Goal: Transaction & Acquisition: Purchase product/service

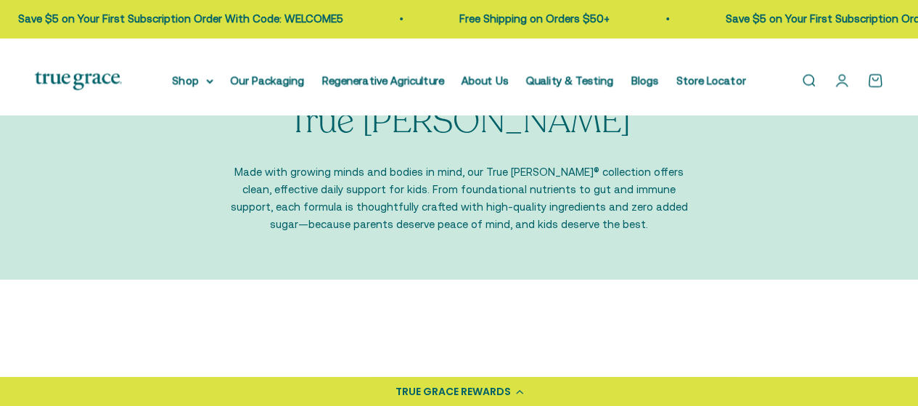
scroll to position [73, 0]
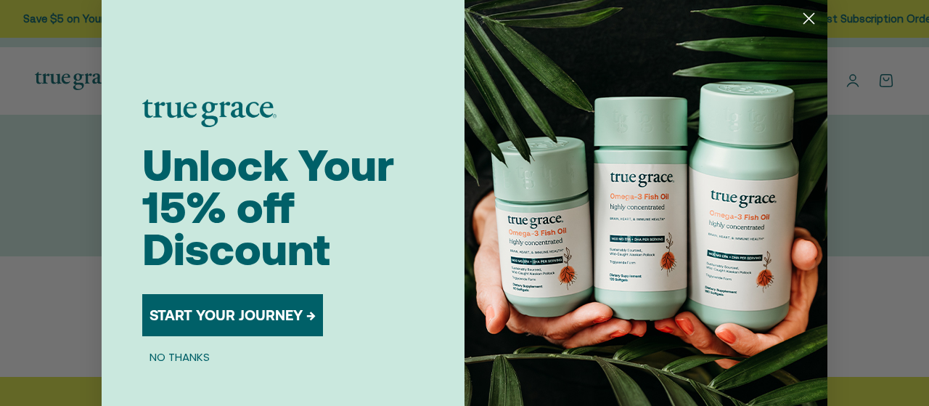
click at [807, 17] on circle "Close dialog" at bounding box center [809, 19] width 24 height 24
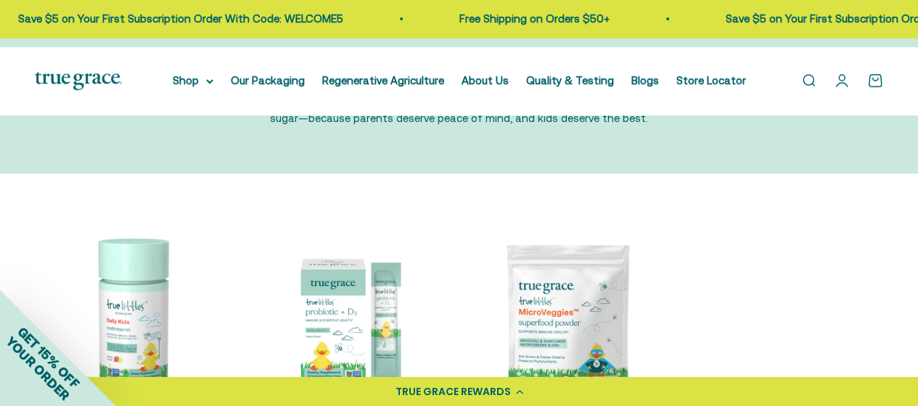
scroll to position [0, 0]
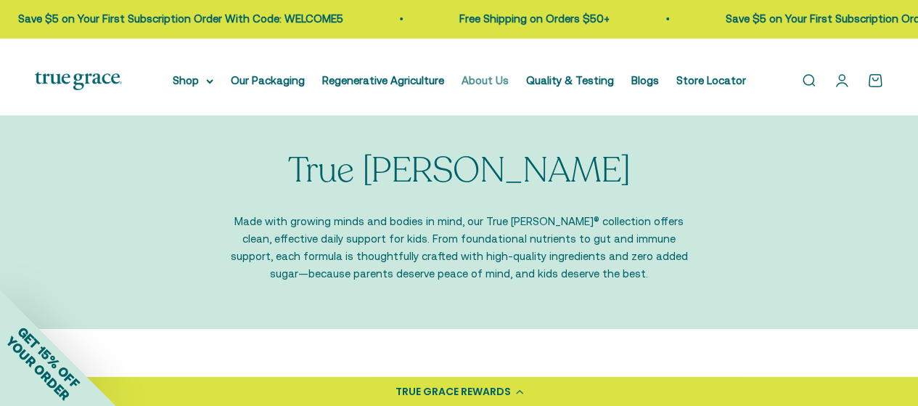
click at [509, 86] on link "About Us" at bounding box center [485, 80] width 47 height 12
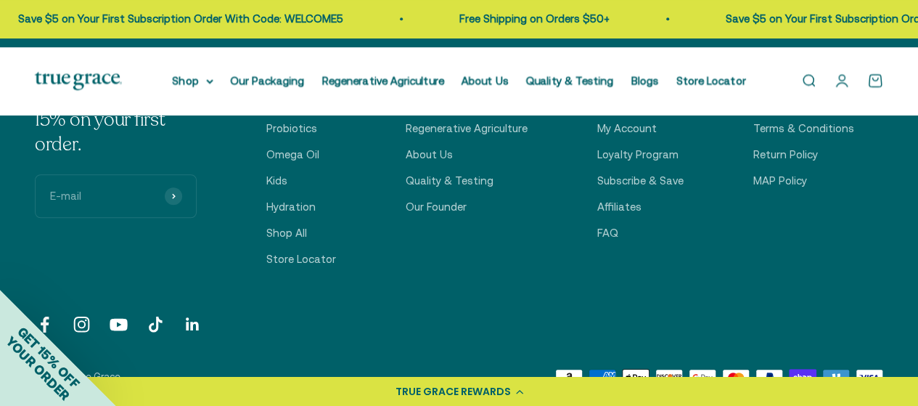
scroll to position [3266, 0]
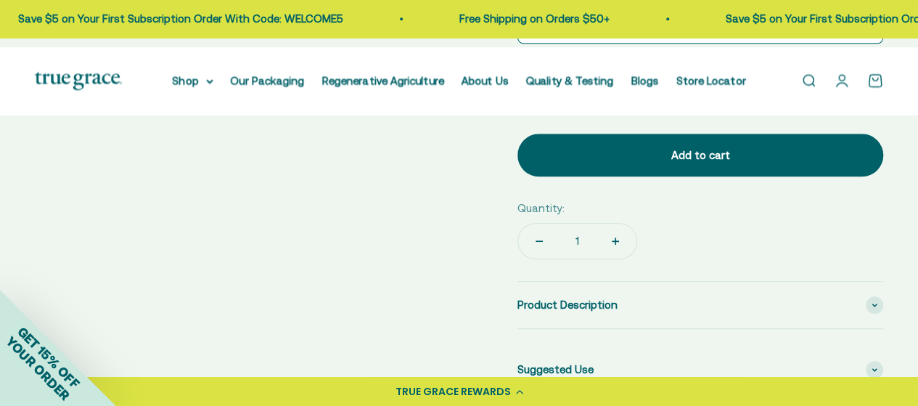
scroll to position [653, 0]
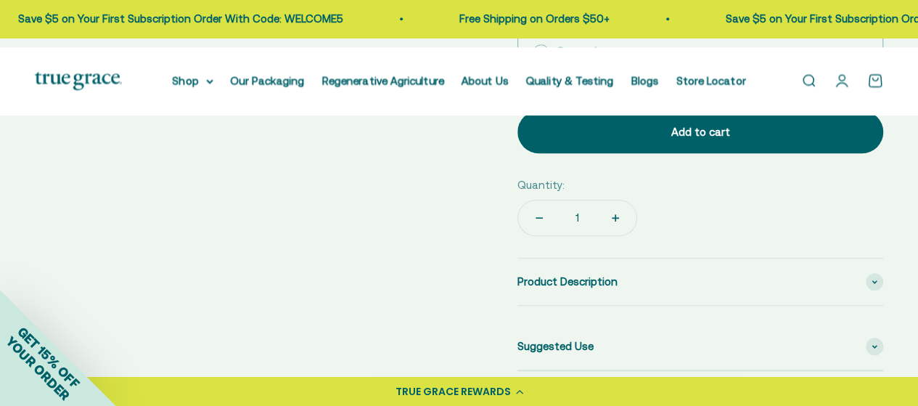
click at [542, 61] on icon at bounding box center [541, 52] width 17 height 17
click at [533, 53] on input "One-time $31.95" at bounding box center [532, 52] width 1 height 1
radio input "true"
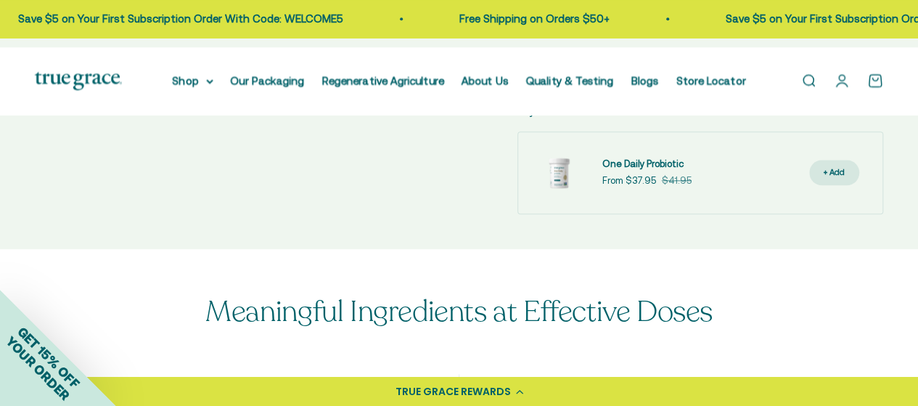
scroll to position [798, 0]
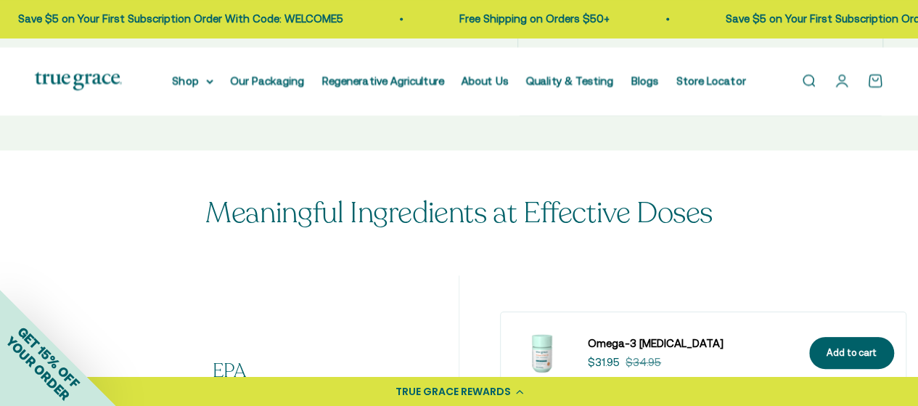
scroll to position [1161, 0]
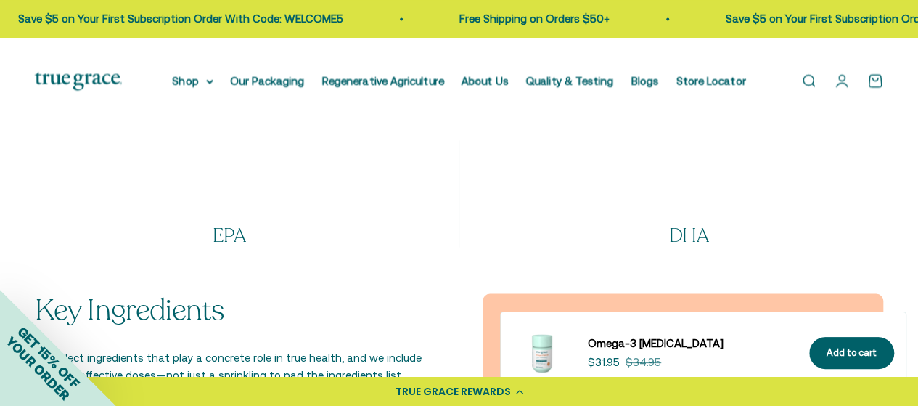
scroll to position [1234, 0]
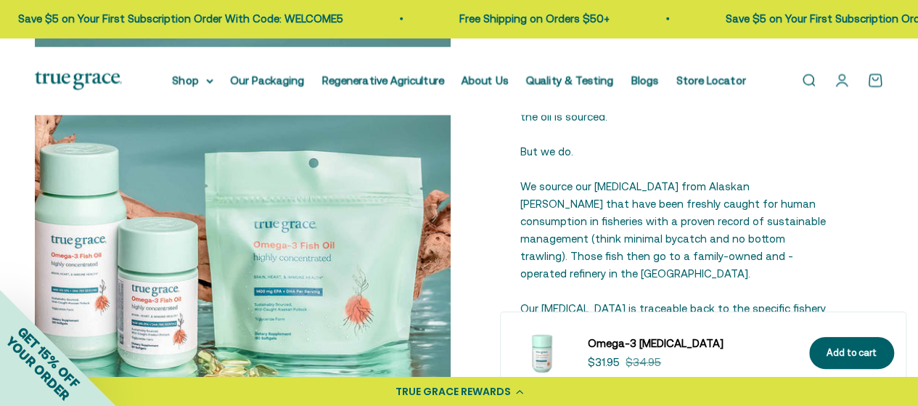
scroll to position [1887, 0]
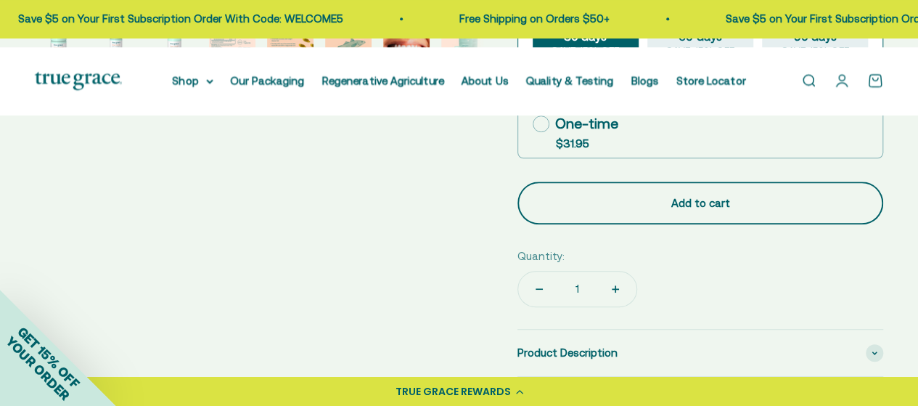
scroll to position [581, 0]
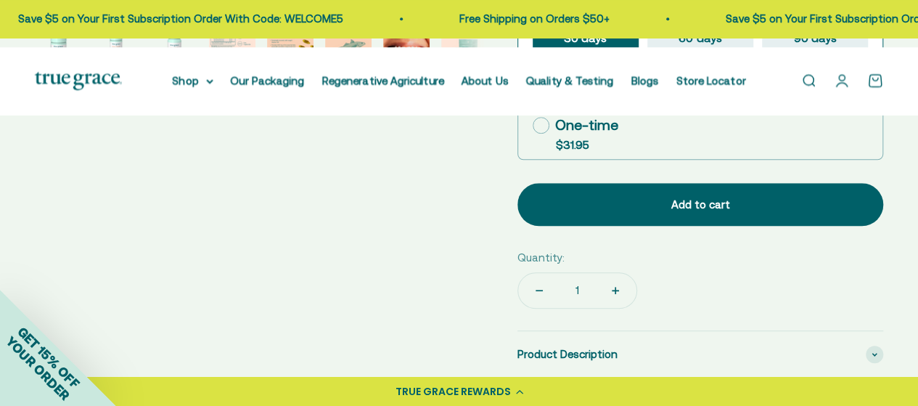
click at [544, 134] on icon at bounding box center [541, 125] width 17 height 17
click at [533, 126] on input "One-time $31.95" at bounding box center [532, 125] width 1 height 1
radio input "true"
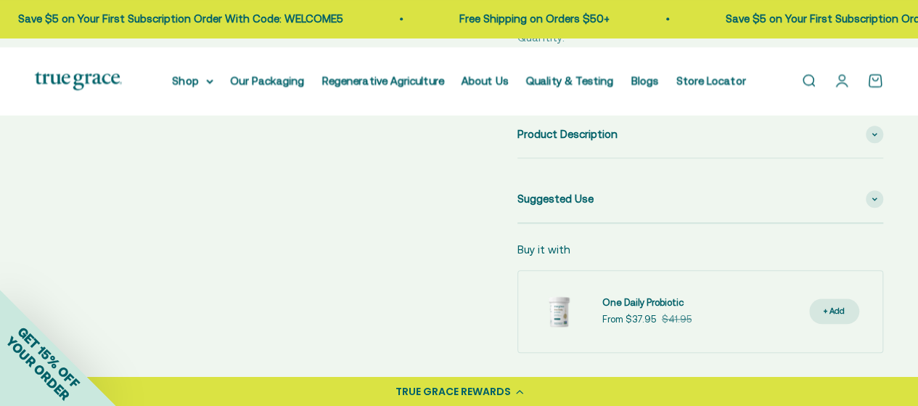
scroll to position [508, 0]
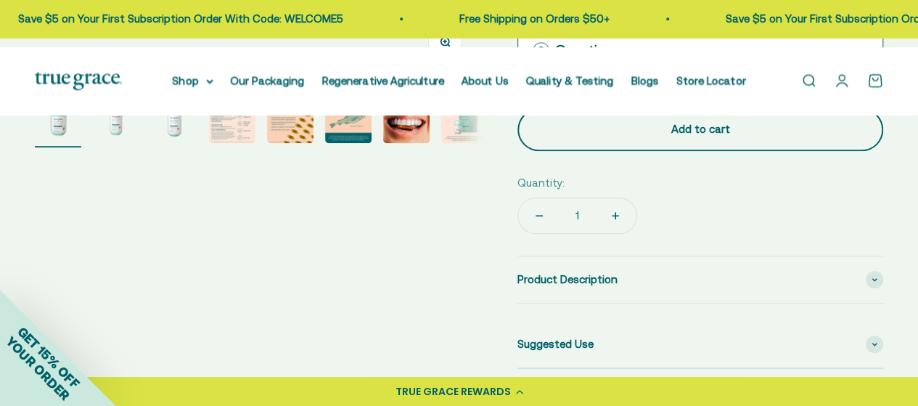
click at [647, 138] on div "Add to cart" at bounding box center [700, 128] width 308 height 17
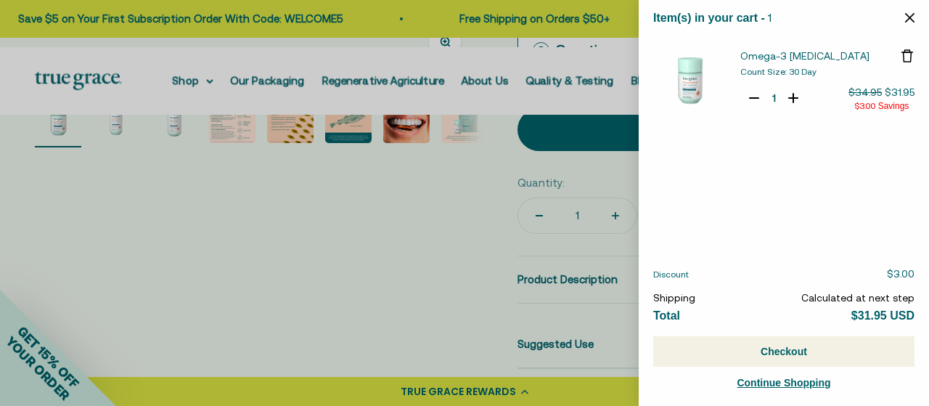
select select "44878157185238"
select select "46085931073750"
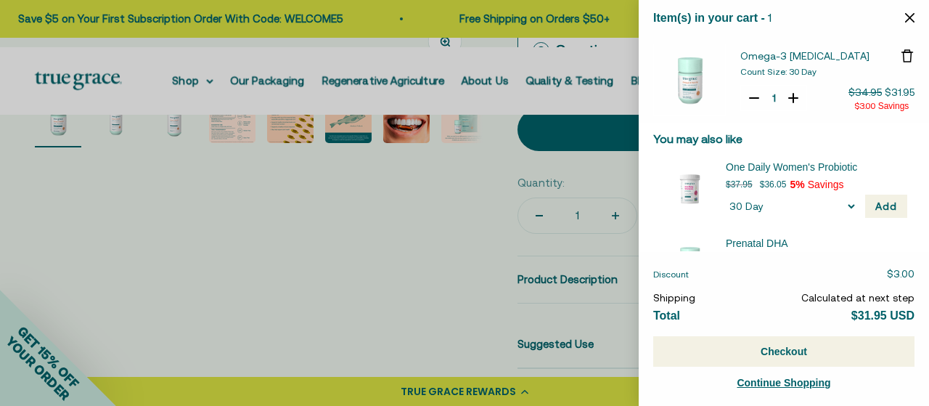
click at [909, 22] on button "Close" at bounding box center [909, 18] width 9 height 14
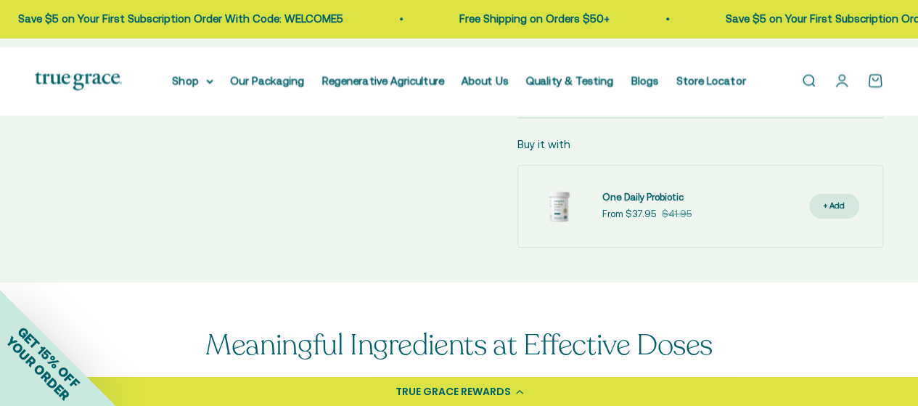
scroll to position [798, 0]
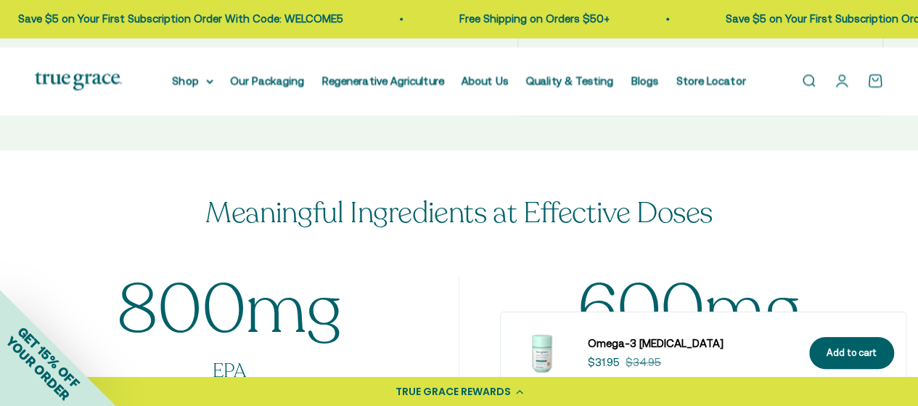
scroll to position [1161, 0]
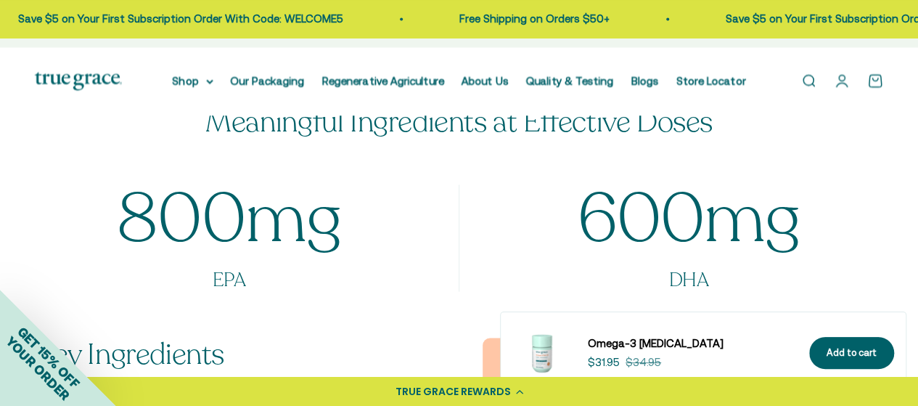
scroll to position [1234, 0]
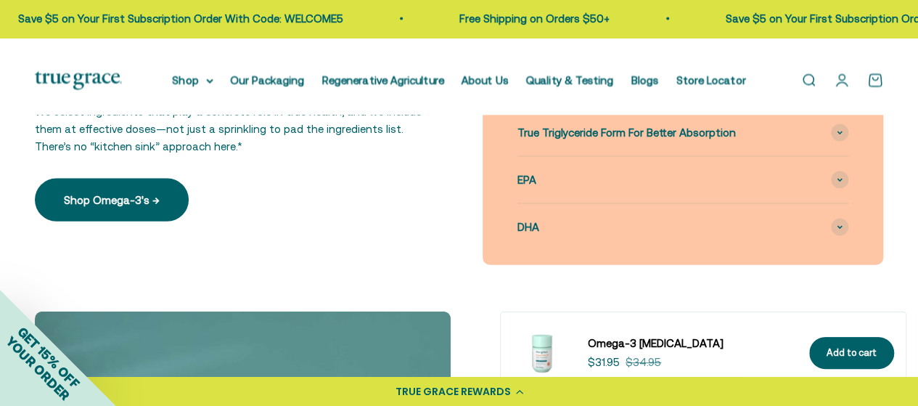
scroll to position [1597, 0]
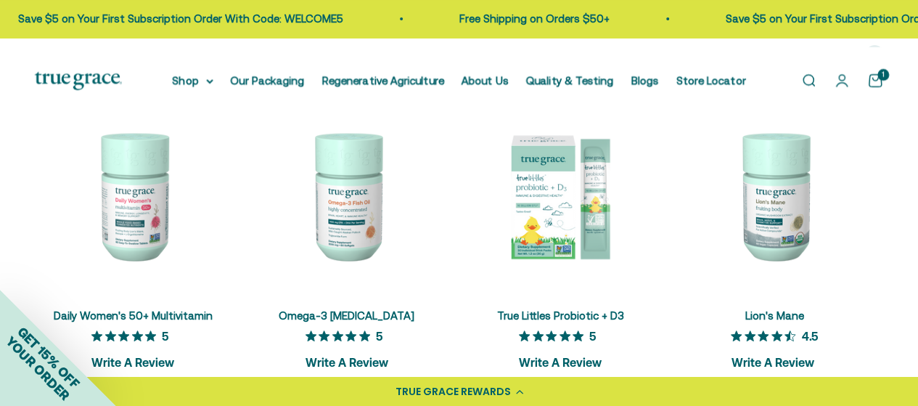
scroll to position [2758, 0]
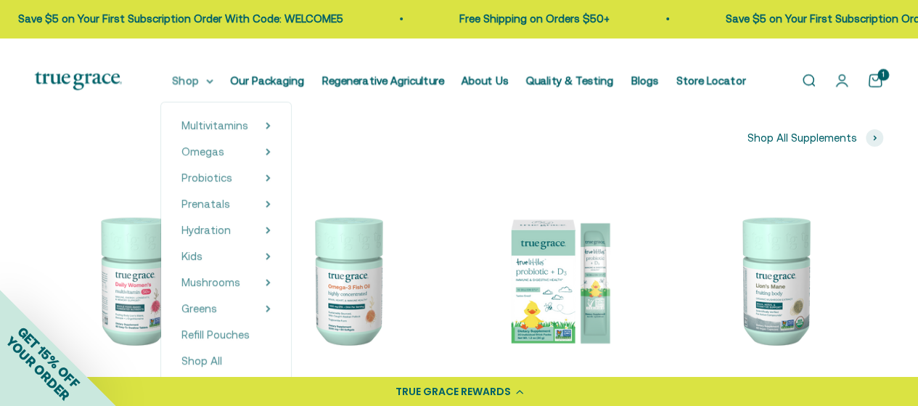
click at [213, 83] on icon at bounding box center [210, 81] width 6 height 3
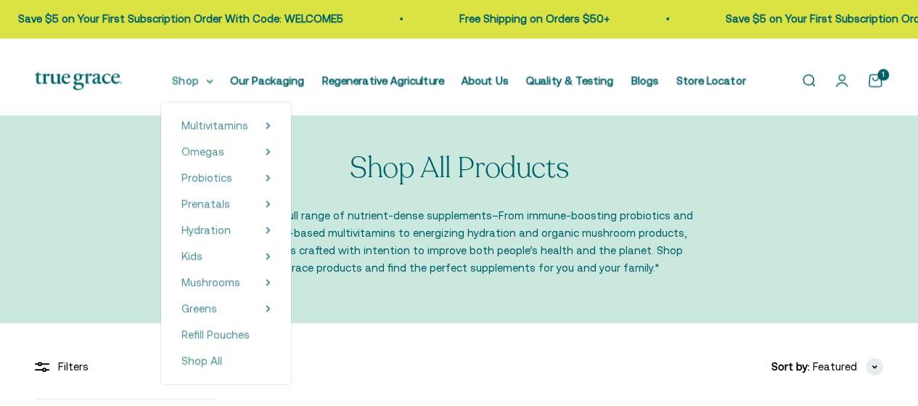
click at [213, 83] on summary "Shop" at bounding box center [193, 80] width 41 height 17
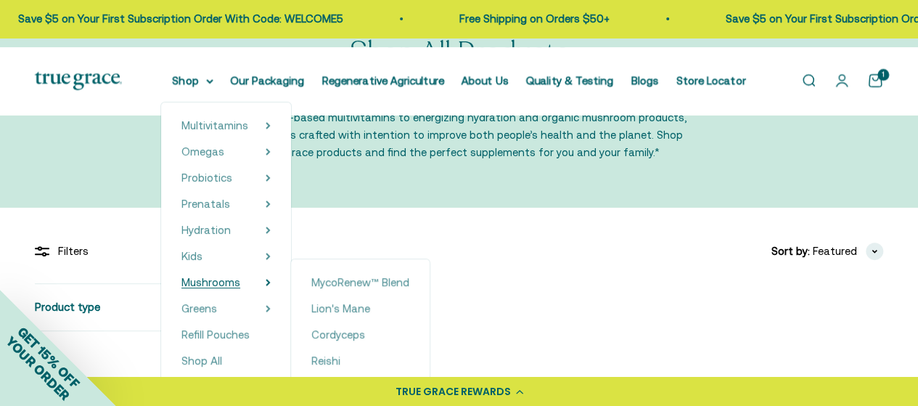
scroll to position [145, 0]
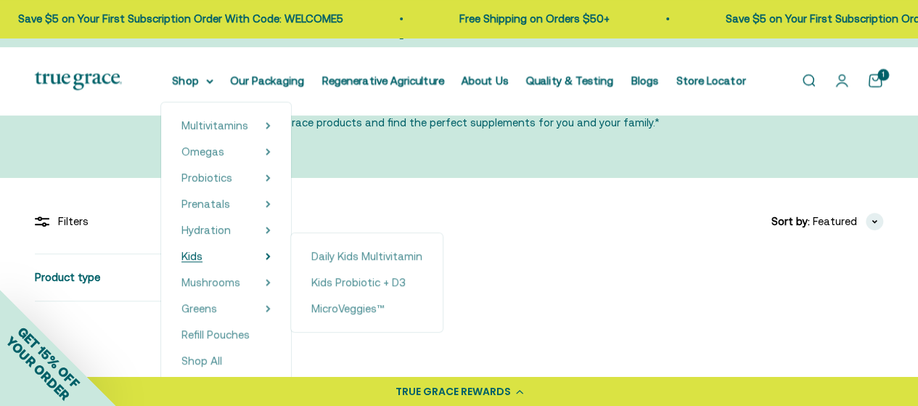
click at [202, 262] on span "Kids" at bounding box center [191, 256] width 21 height 12
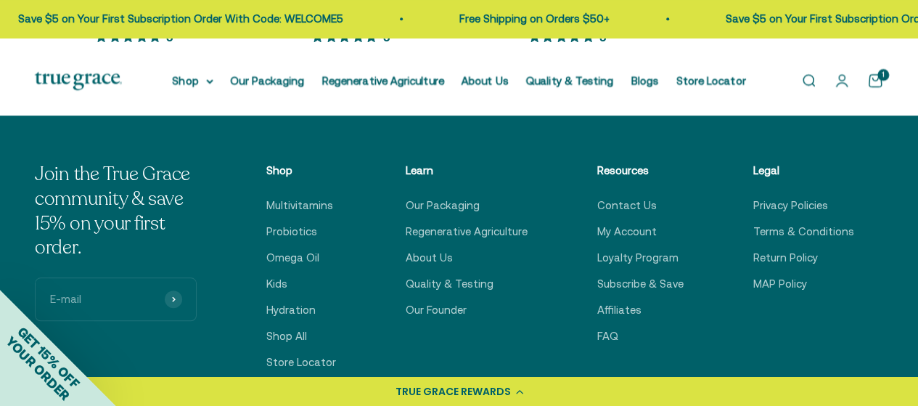
scroll to position [435, 0]
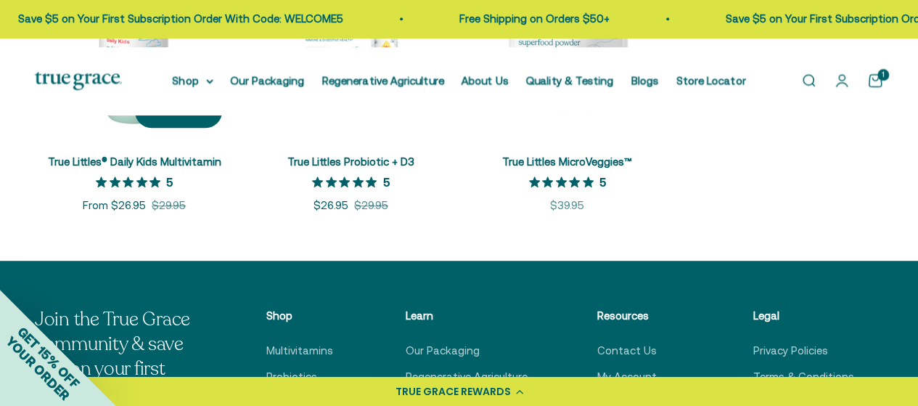
click at [144, 139] on img at bounding box center [134, 39] width 199 height 199
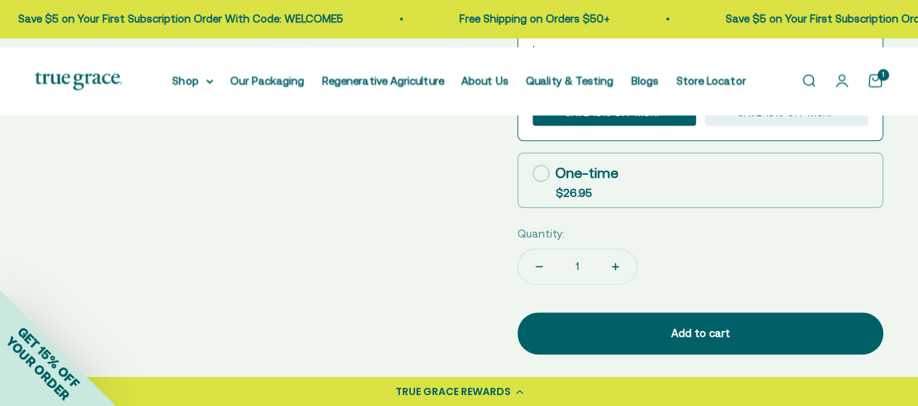
scroll to position [581, 0]
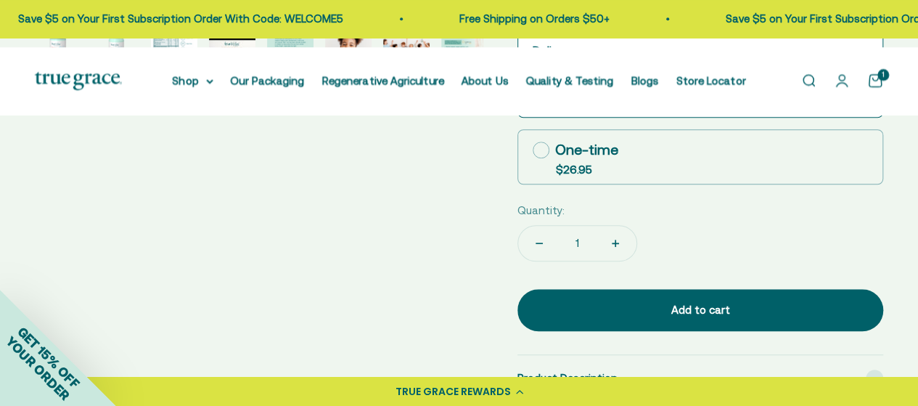
click at [541, 158] on icon at bounding box center [541, 150] width 17 height 17
click at [533, 150] on input "One-time $26.95" at bounding box center [532, 150] width 1 height 1
radio input "true"
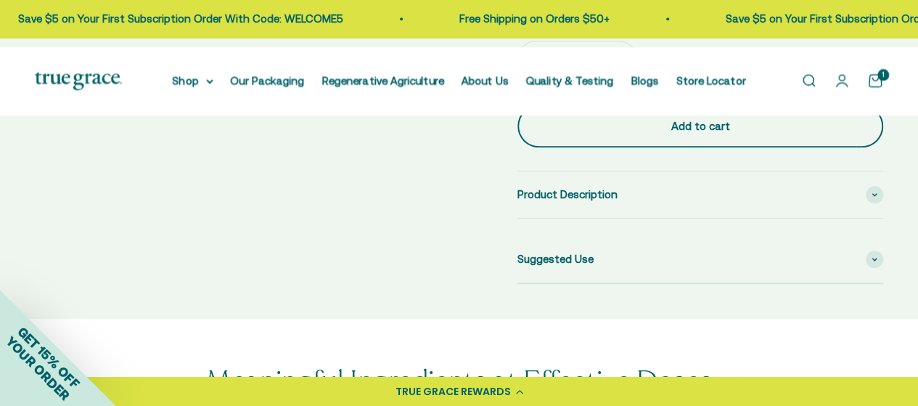
scroll to position [653, 0]
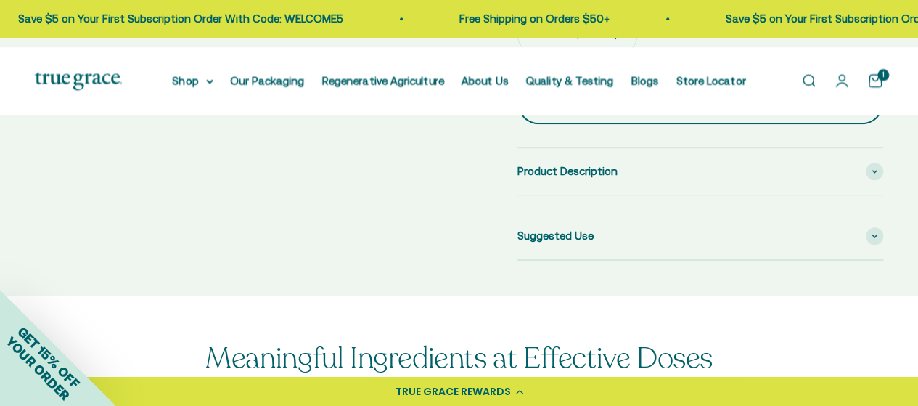
click at [630, 112] on div "Add to cart" at bounding box center [700, 102] width 308 height 17
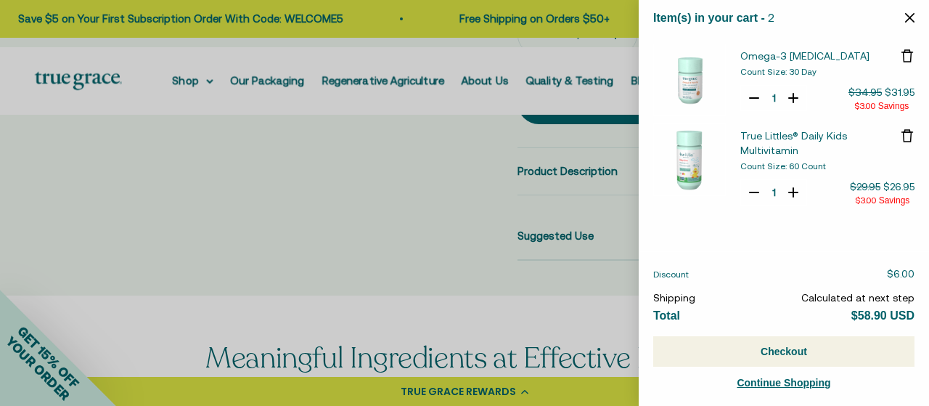
select select "44878157185238"
select select "46085931073750"
click at [910, 19] on icon "Close" at bounding box center [909, 17] width 9 height 9
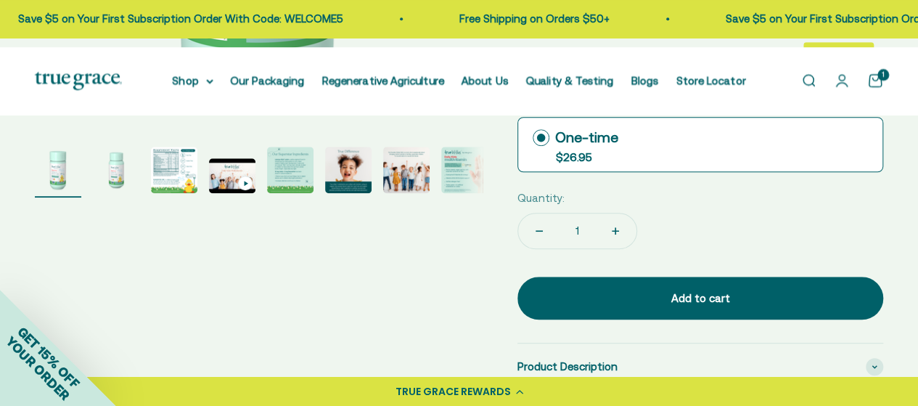
scroll to position [435, 0]
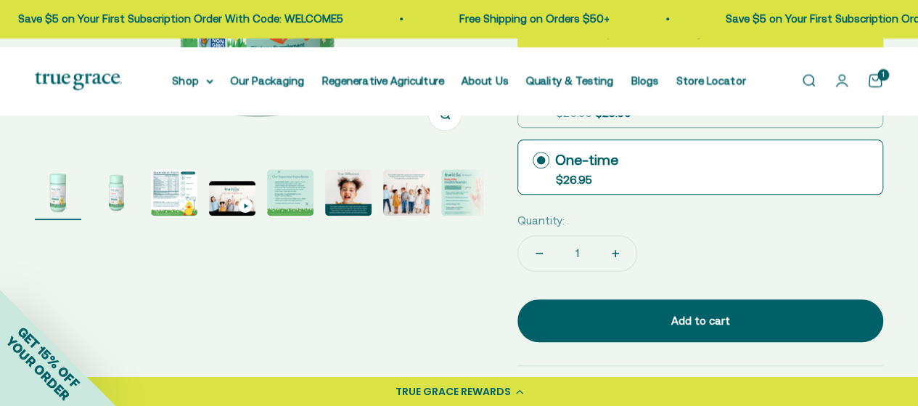
click at [168, 216] on img "Go to item 3" at bounding box center [174, 192] width 46 height 46
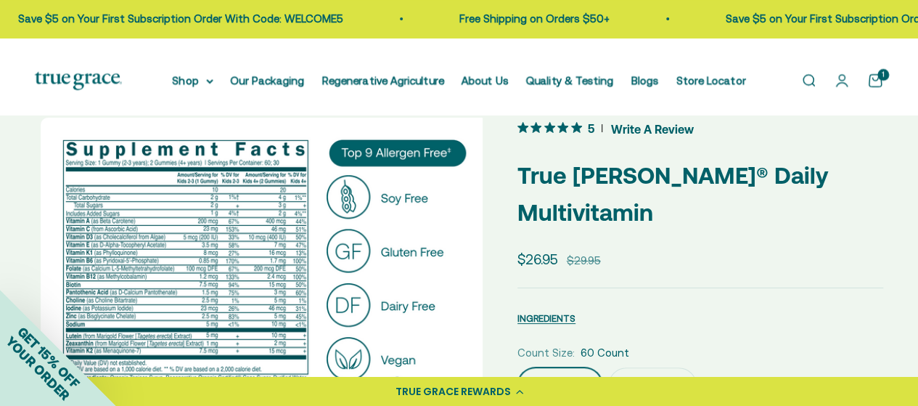
scroll to position [0, 0]
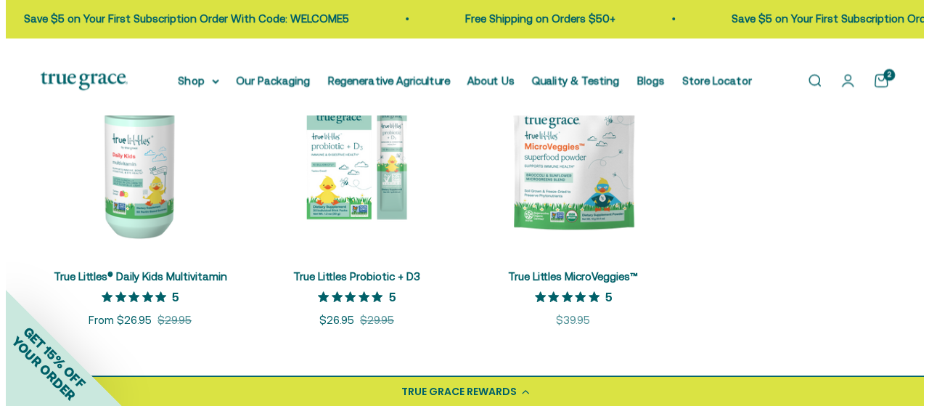
scroll to position [218, 0]
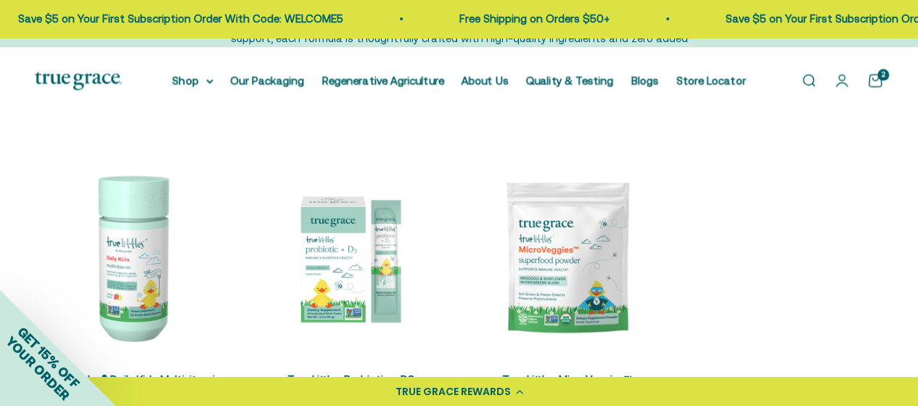
click at [0, 0] on slot "2" at bounding box center [0, 0] width 0 height 0
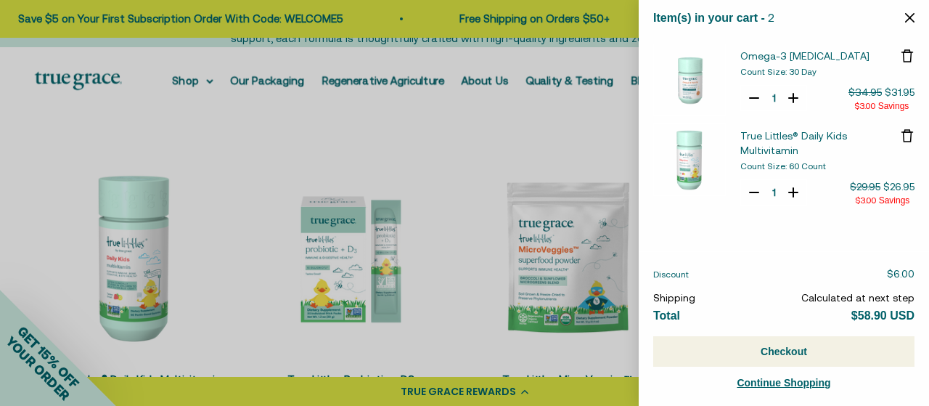
select select "44878157185238"
select select "46085931073750"
click at [776, 355] on button "Checkout" at bounding box center [783, 351] width 261 height 30
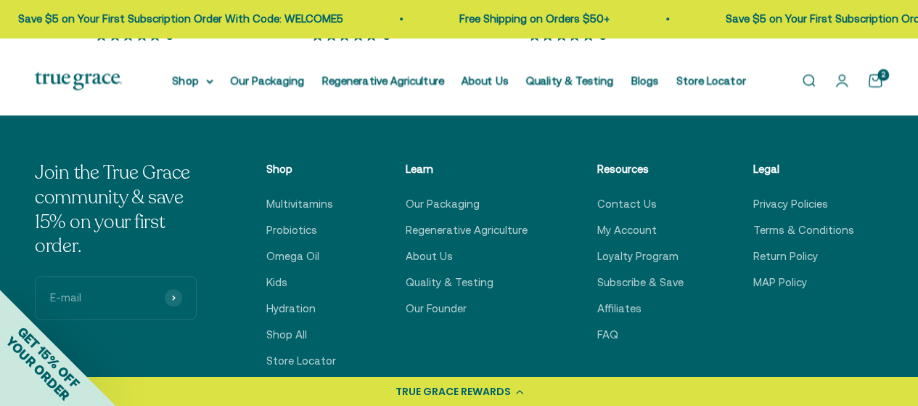
scroll to position [581, 0]
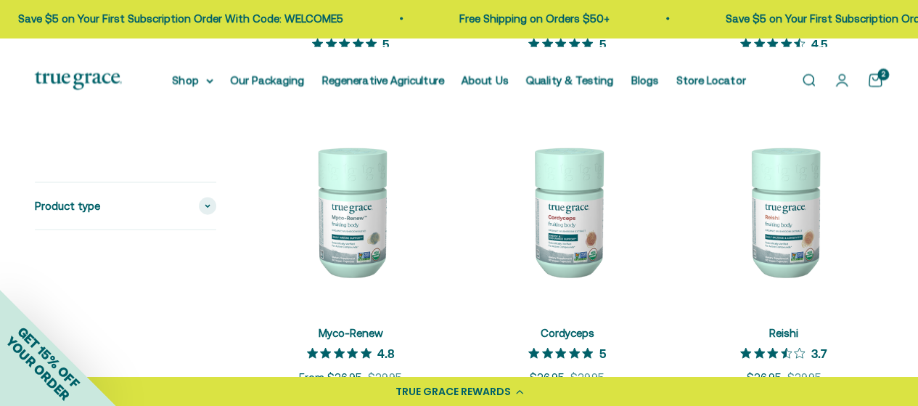
scroll to position [1451, 0]
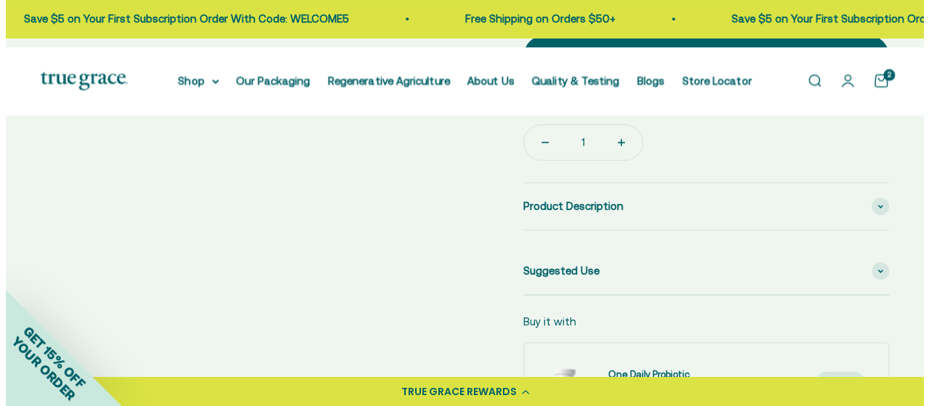
scroll to position [798, 0]
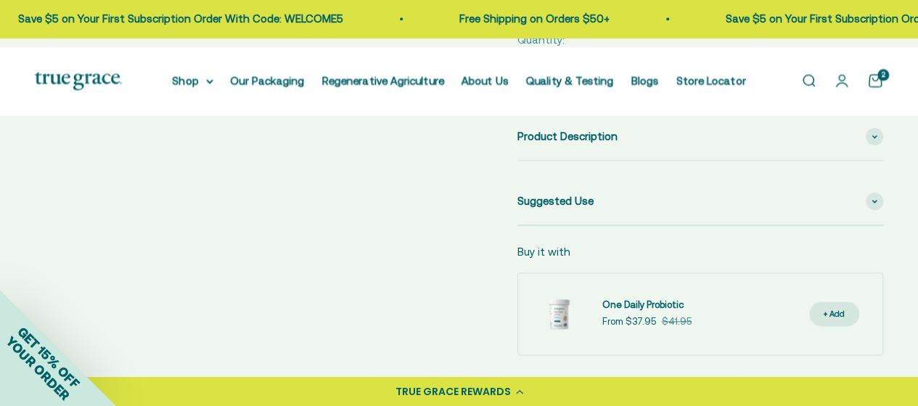
click at [548, 90] on button "Decrease quantity" at bounding box center [539, 72] width 42 height 35
click at [877, 81] on cart-count "2" at bounding box center [883, 75] width 12 height 12
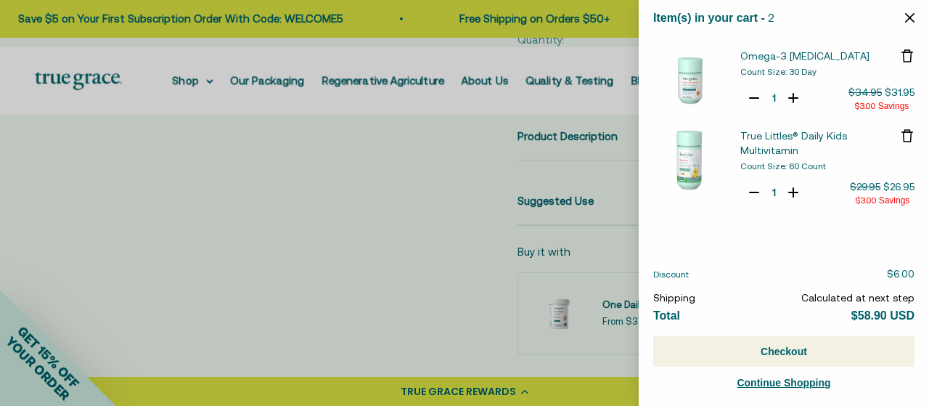
select select "44878157185238"
select select "46085931073750"
type input "0"
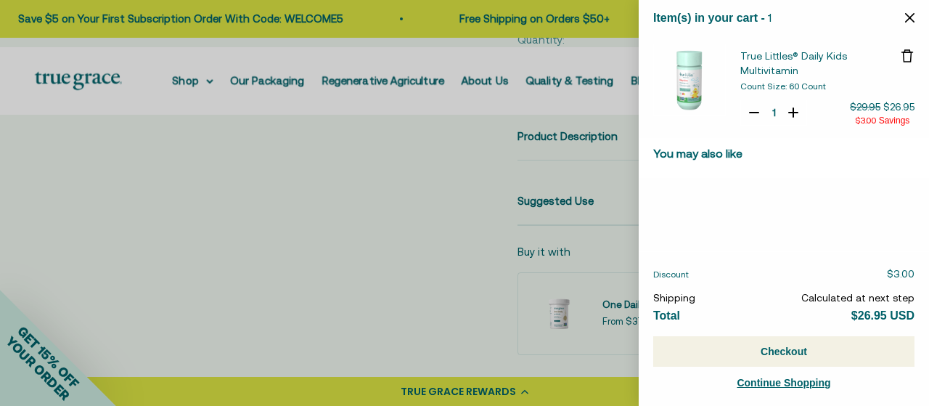
select select "46081230438614"
select select "46081071972566"
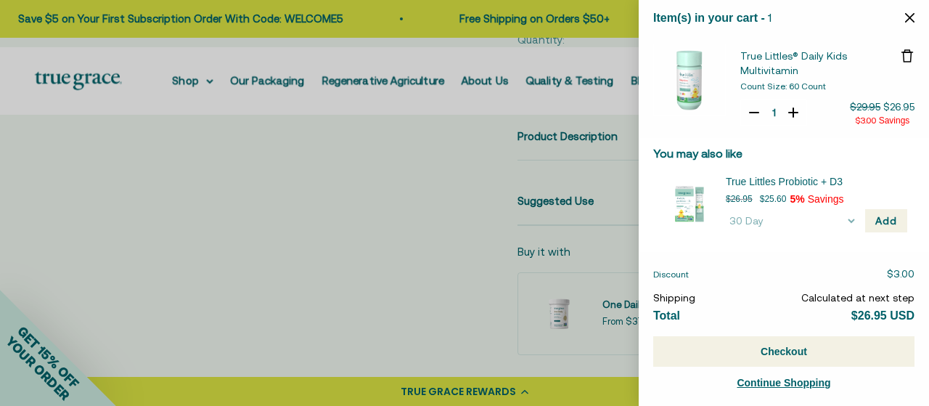
click at [793, 352] on button "Checkout" at bounding box center [783, 351] width 261 height 30
